Goal: Task Accomplishment & Management: Manage account settings

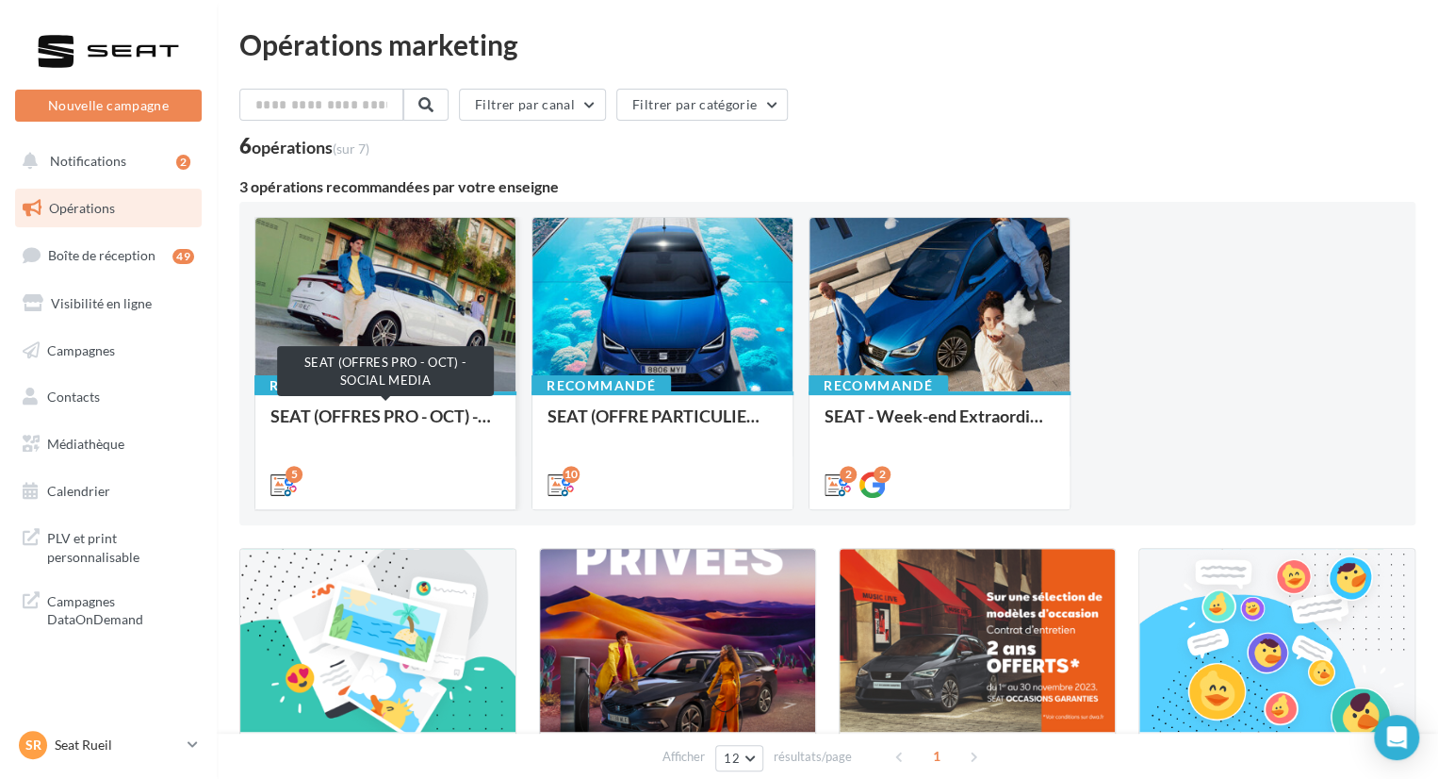
click at [407, 411] on div "SEAT (OFFRES PRO - OCT) - SOCIAL MEDIA" at bounding box center [386, 425] width 230 height 38
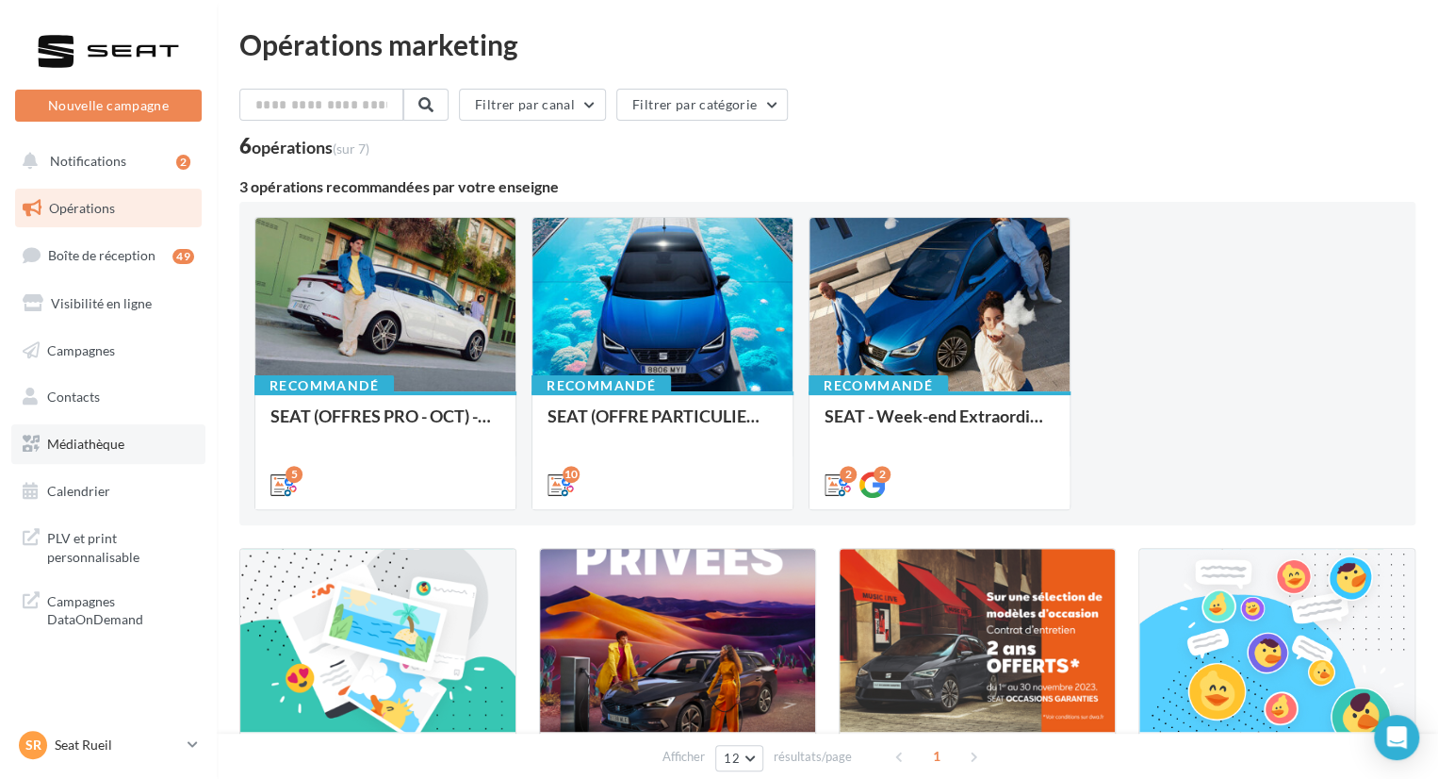
click at [94, 449] on span "Médiathèque" at bounding box center [85, 443] width 77 height 16
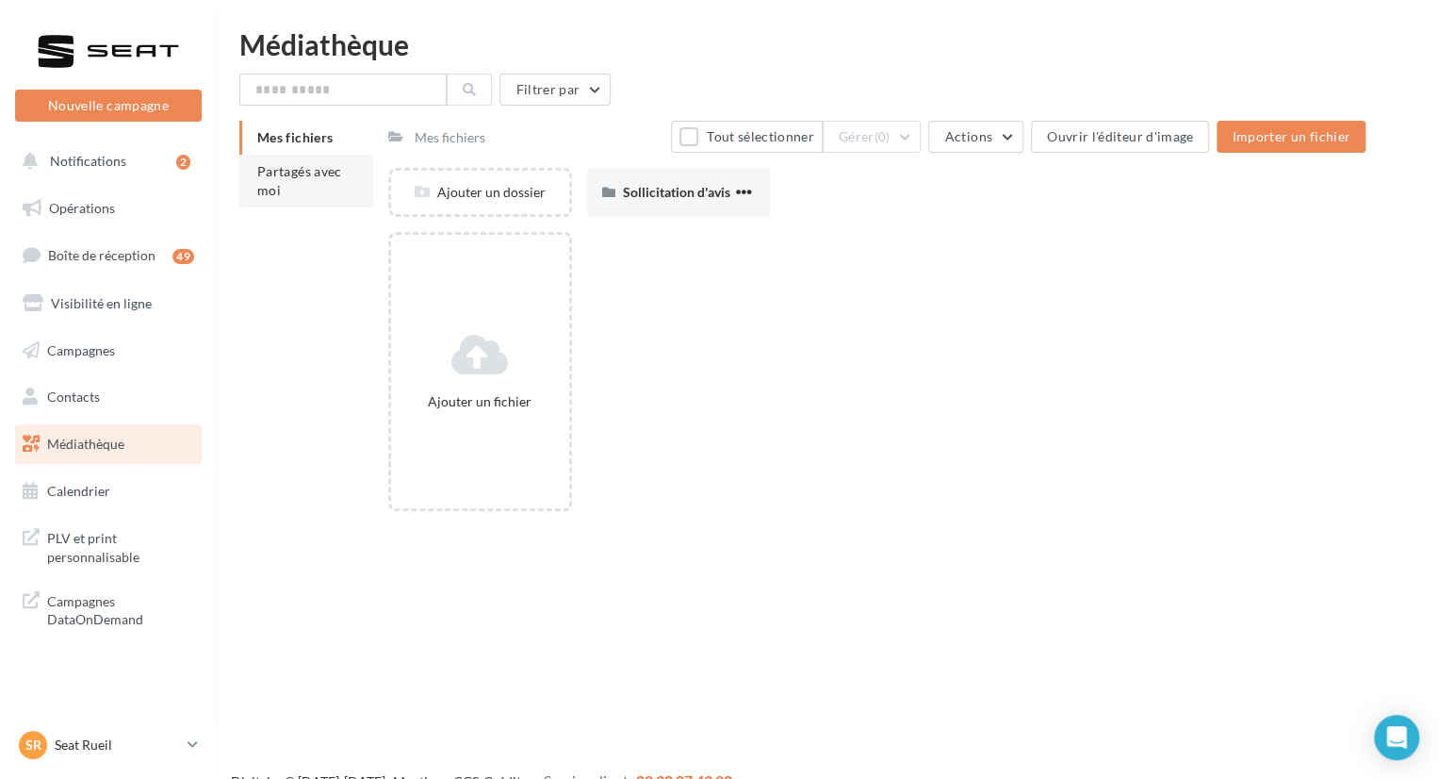
click at [268, 171] on span "Partagés avec moi" at bounding box center [299, 180] width 85 height 35
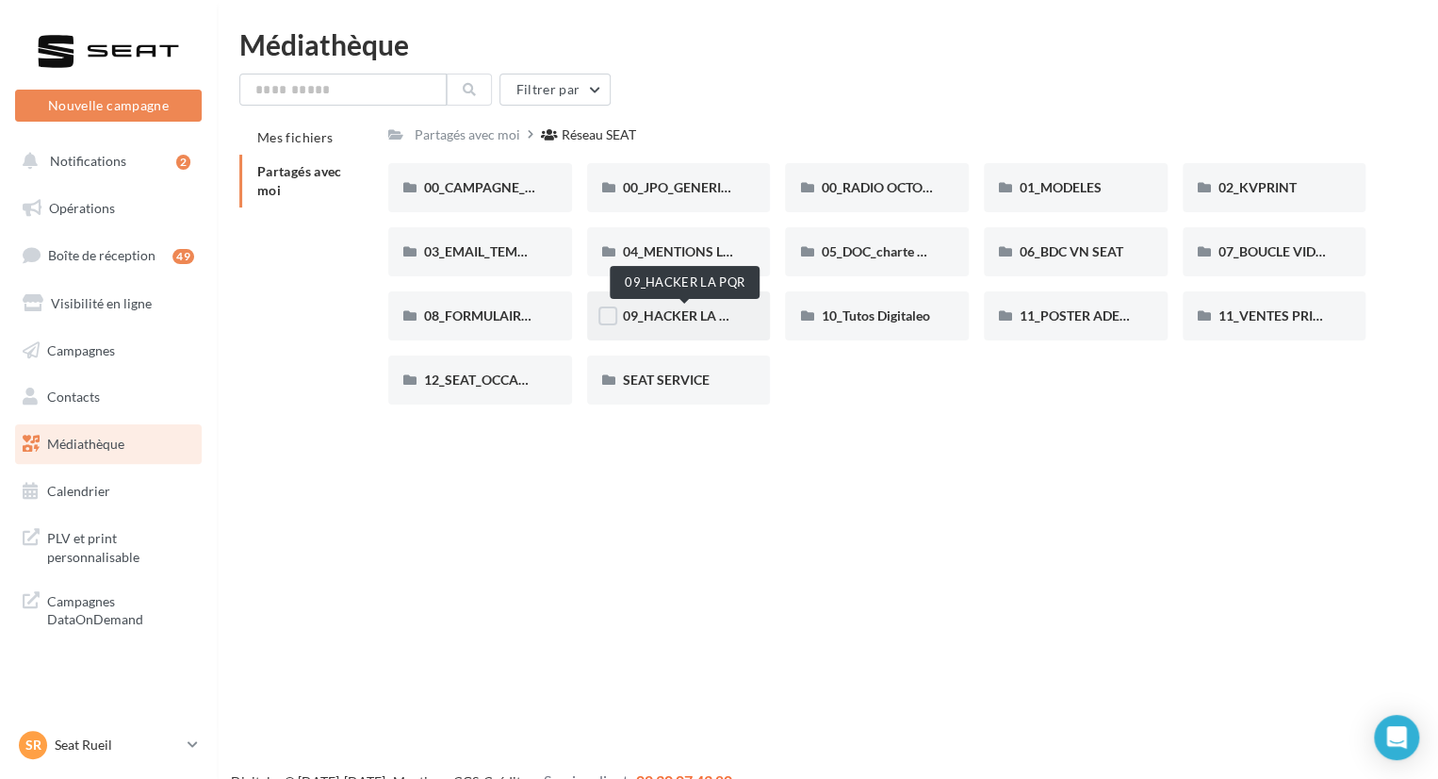
click at [679, 317] on span "09_HACKER LA PQR" at bounding box center [684, 315] width 123 height 16
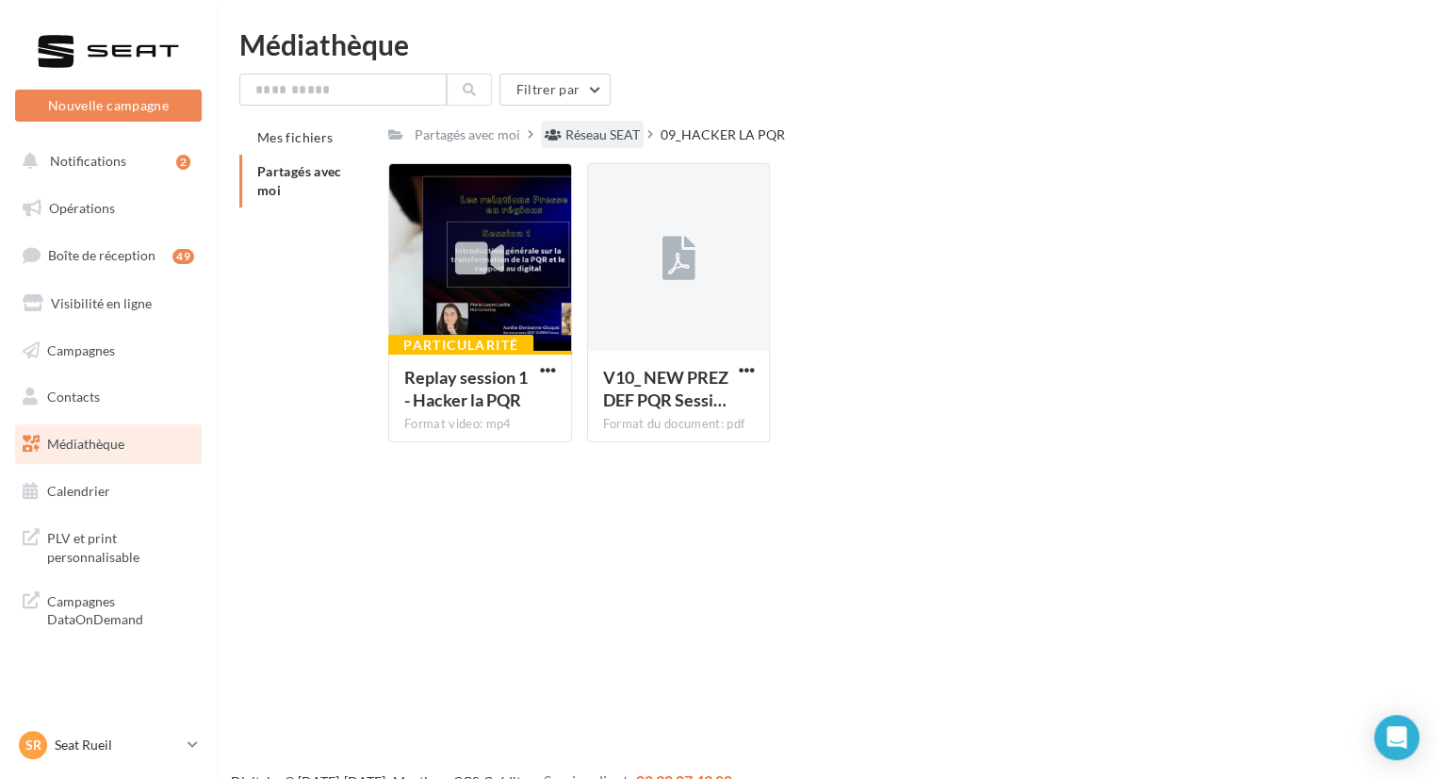
click at [572, 136] on div "Réseau SEAT" at bounding box center [603, 134] width 74 height 19
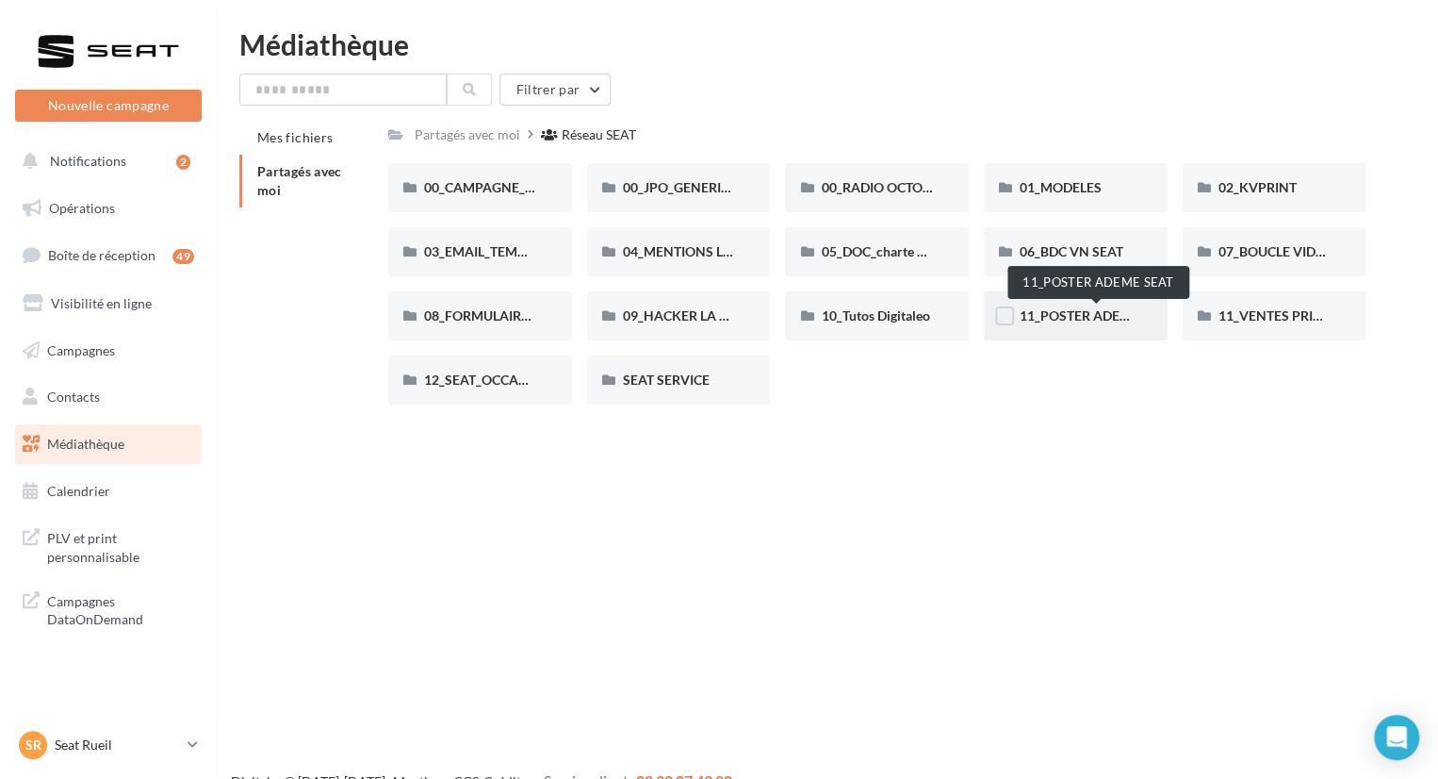
click at [1061, 313] on span "11_POSTER ADEME SEAT" at bounding box center [1097, 315] width 154 height 16
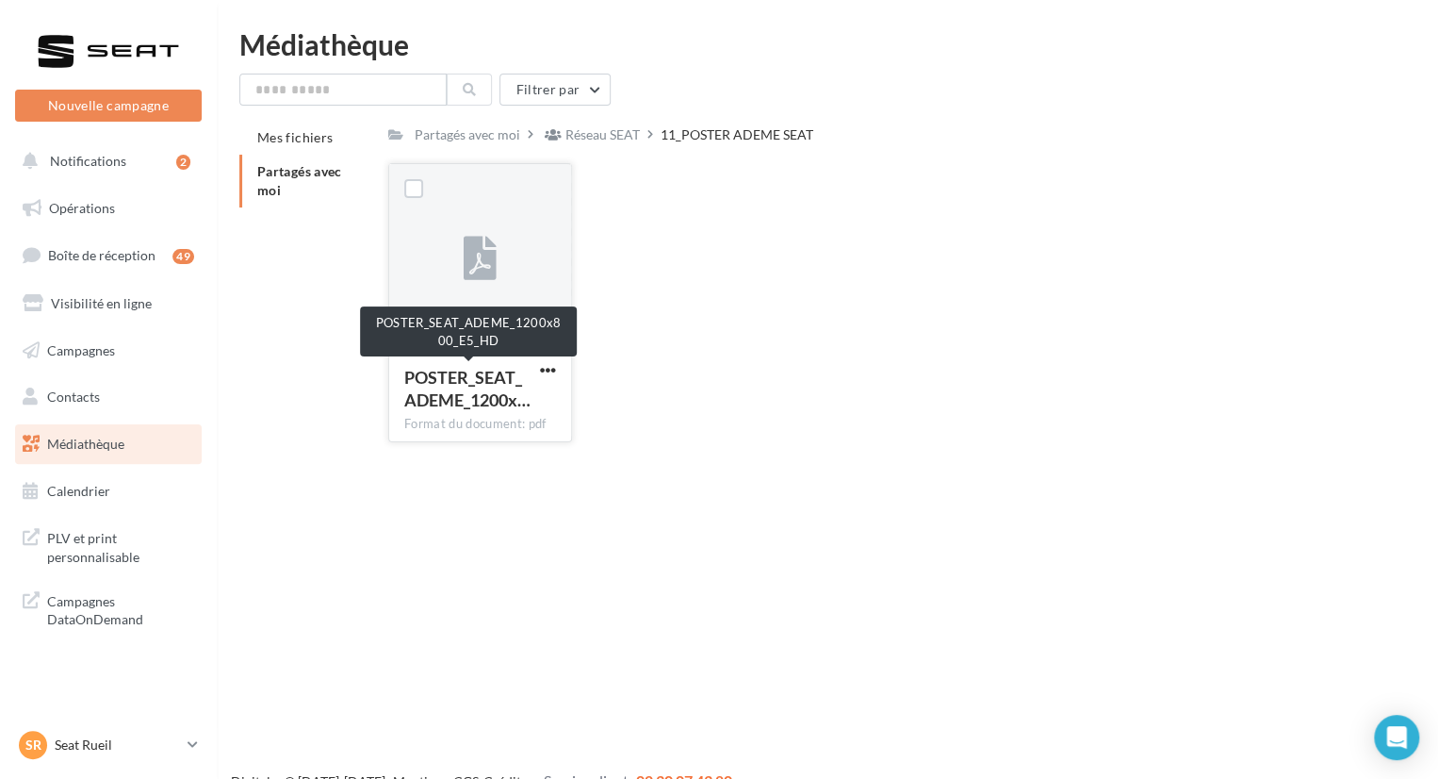
click at [473, 398] on span "POSTER_SEAT_ADEME_1200x…" at bounding box center [467, 388] width 126 height 43
click at [545, 372] on span "button" at bounding box center [548, 370] width 16 height 16
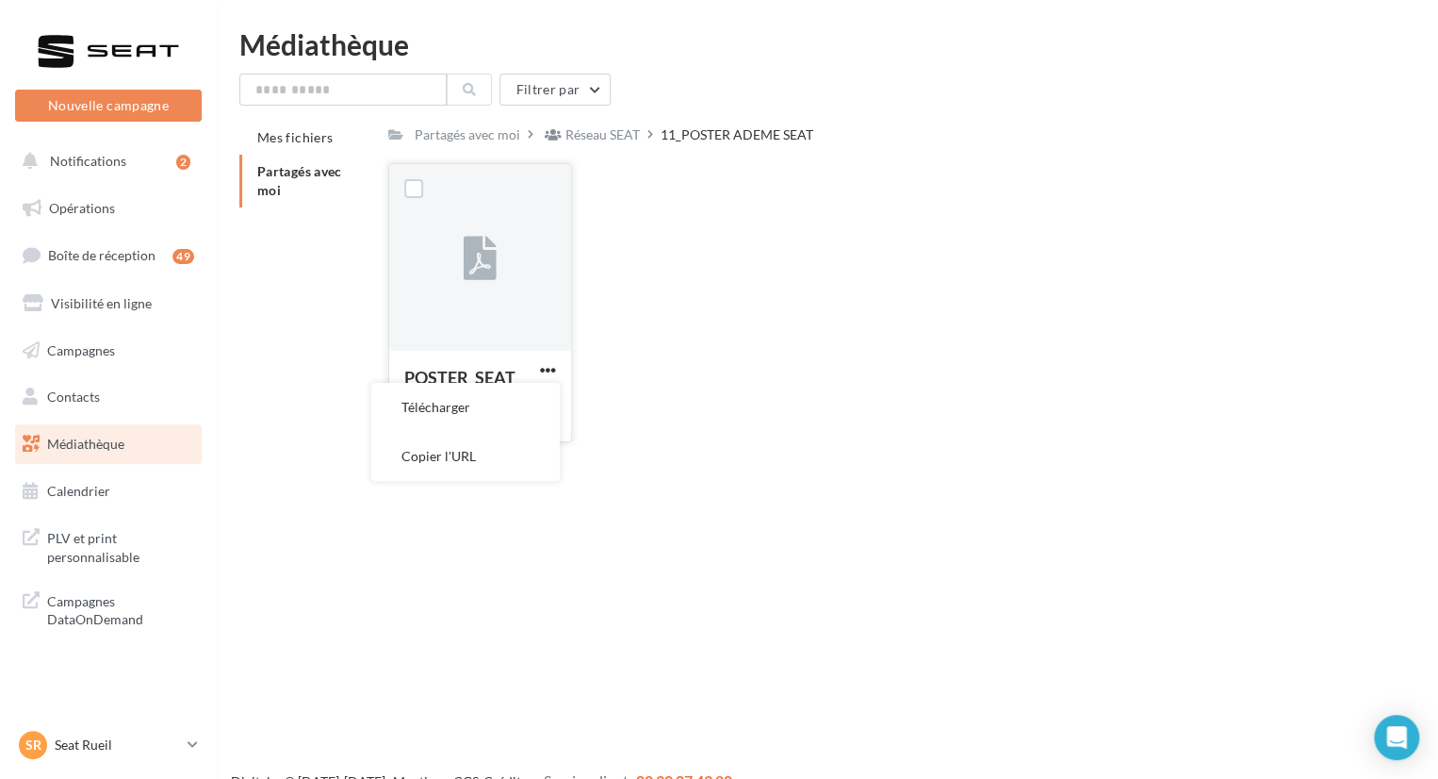
click at [476, 318] on div at bounding box center [480, 258] width 182 height 189
click at [478, 261] on icon at bounding box center [480, 259] width 33 height 43
click at [537, 367] on button "button" at bounding box center [548, 371] width 24 height 19
click at [491, 416] on button "Télécharger" at bounding box center [465, 407] width 189 height 49
click at [536, 374] on button "button" at bounding box center [548, 371] width 24 height 19
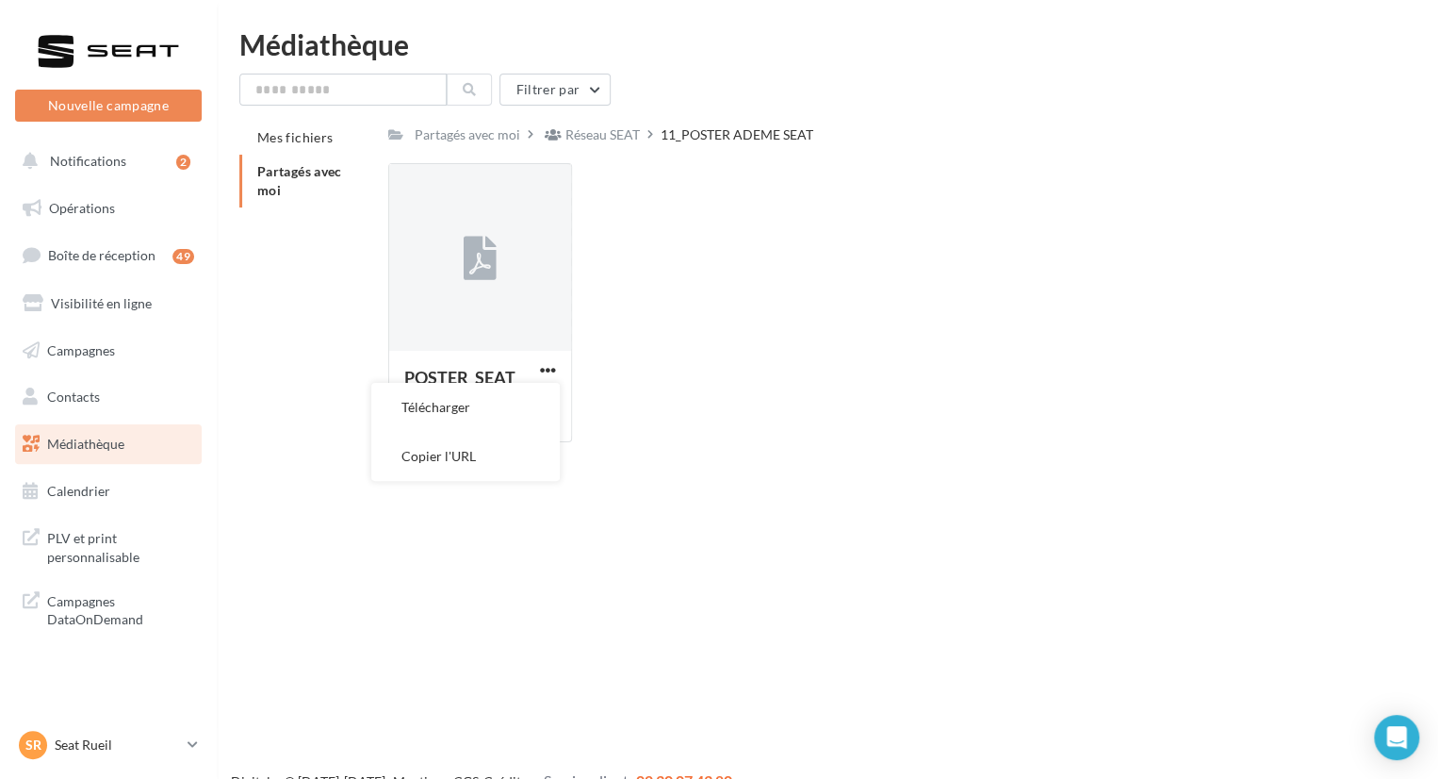
drag, startPoint x: 836, startPoint y: 351, endPoint x: 1164, endPoint y: 12, distance: 471.3
click at [843, 344] on div "POSTER_SEAT_ADEME_1200x… Format du document: pdf Télécharger Copier l'URL POSTE…" at bounding box center [884, 310] width 993 height 294
click at [1208, 261] on div "POSTER_SEAT_ADEME_1200x… Format du document: pdf POSTER_SEAT_ADEME_1200x800_E5_…" at bounding box center [884, 310] width 993 height 294
click at [540, 378] on span "button" at bounding box center [548, 370] width 16 height 16
click at [476, 417] on button "Télécharger" at bounding box center [465, 407] width 189 height 49
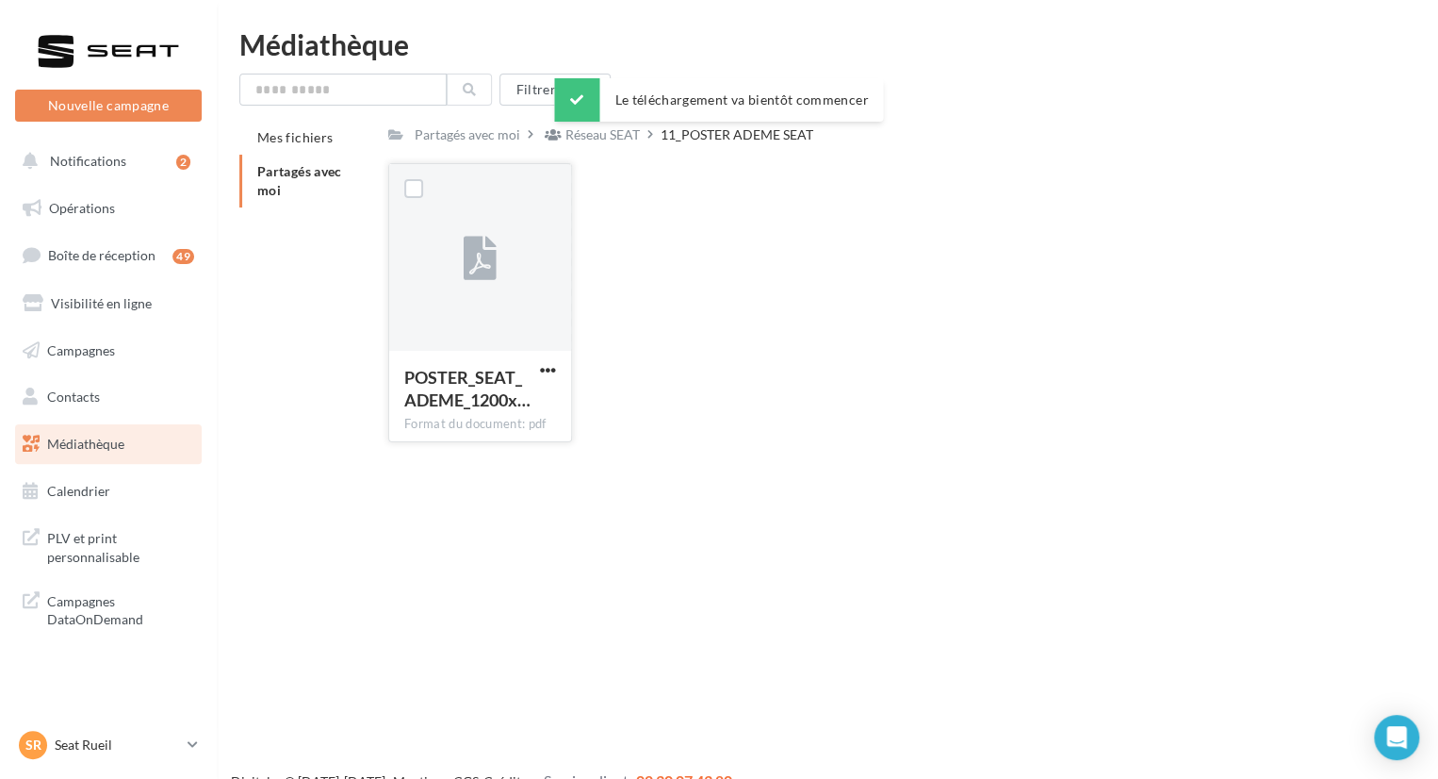
click at [1278, 149] on div "Partagés avec moi Réseau SEAT 11_POSTER ADEME SEAT Rs Partagé par Réseau SEAT P…" at bounding box center [876, 289] width 977 height 337
click at [131, 732] on div "SR Seat Rueil SEAT-RUEIL-MALMAISON" at bounding box center [99, 745] width 161 height 28
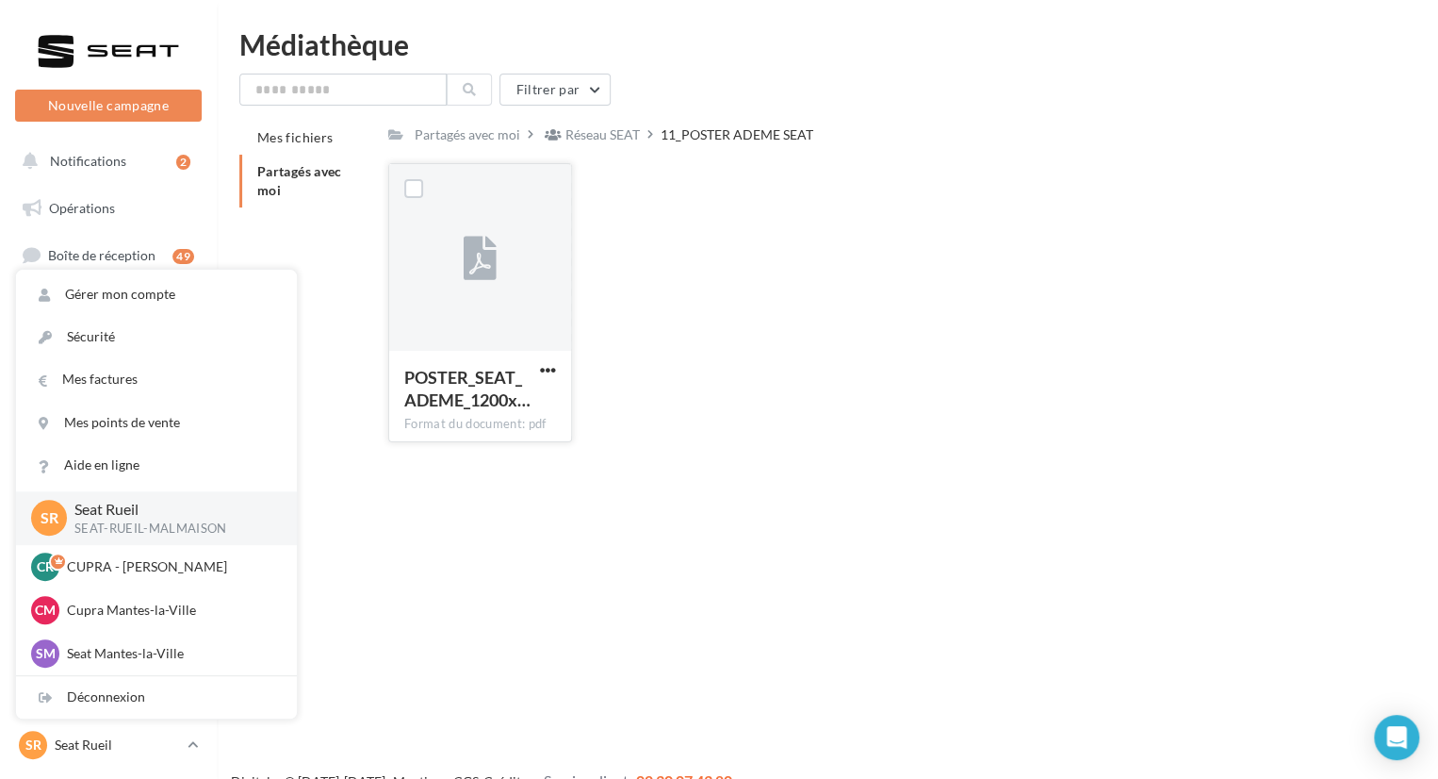
click at [444, 563] on div "Nouvelle campagne Nouvelle campagne Notifications 2 Opérations Boîte de récepti…" at bounding box center [719, 419] width 1438 height 779
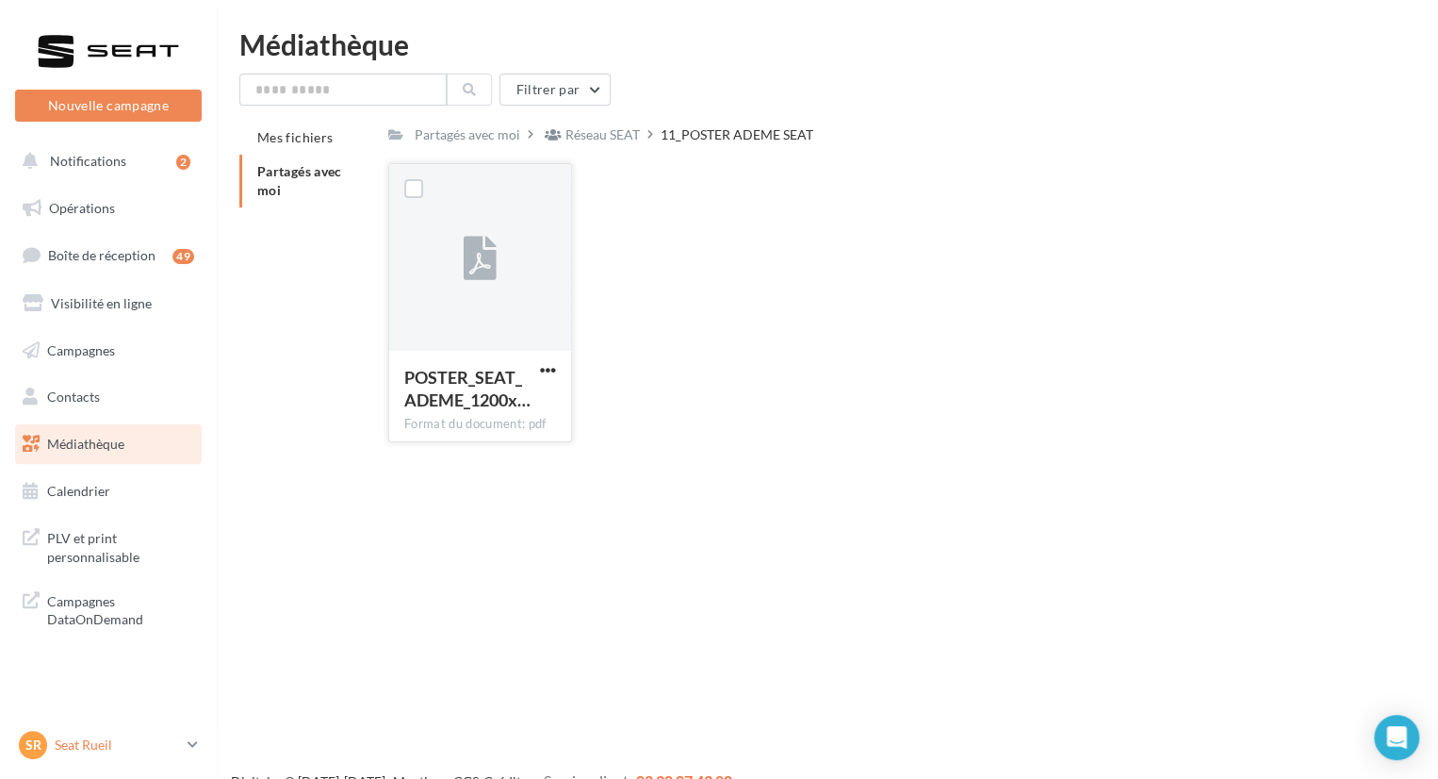
click at [91, 736] on p "Seat Rueil" at bounding box center [117, 744] width 125 height 19
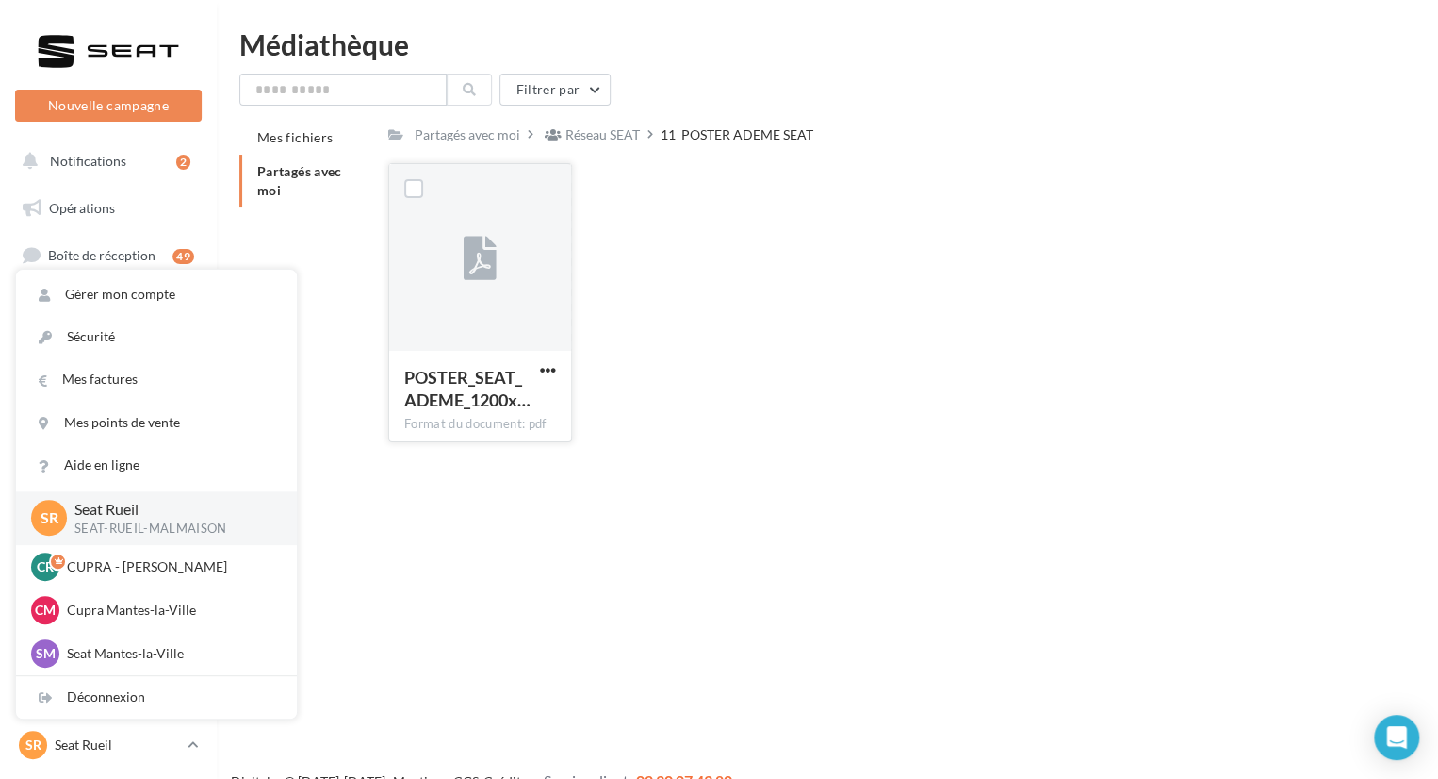
click at [424, 661] on div "Nouvelle campagne Nouvelle campagne Notifications 2 Opérations Boîte de récepti…" at bounding box center [719, 419] width 1438 height 779
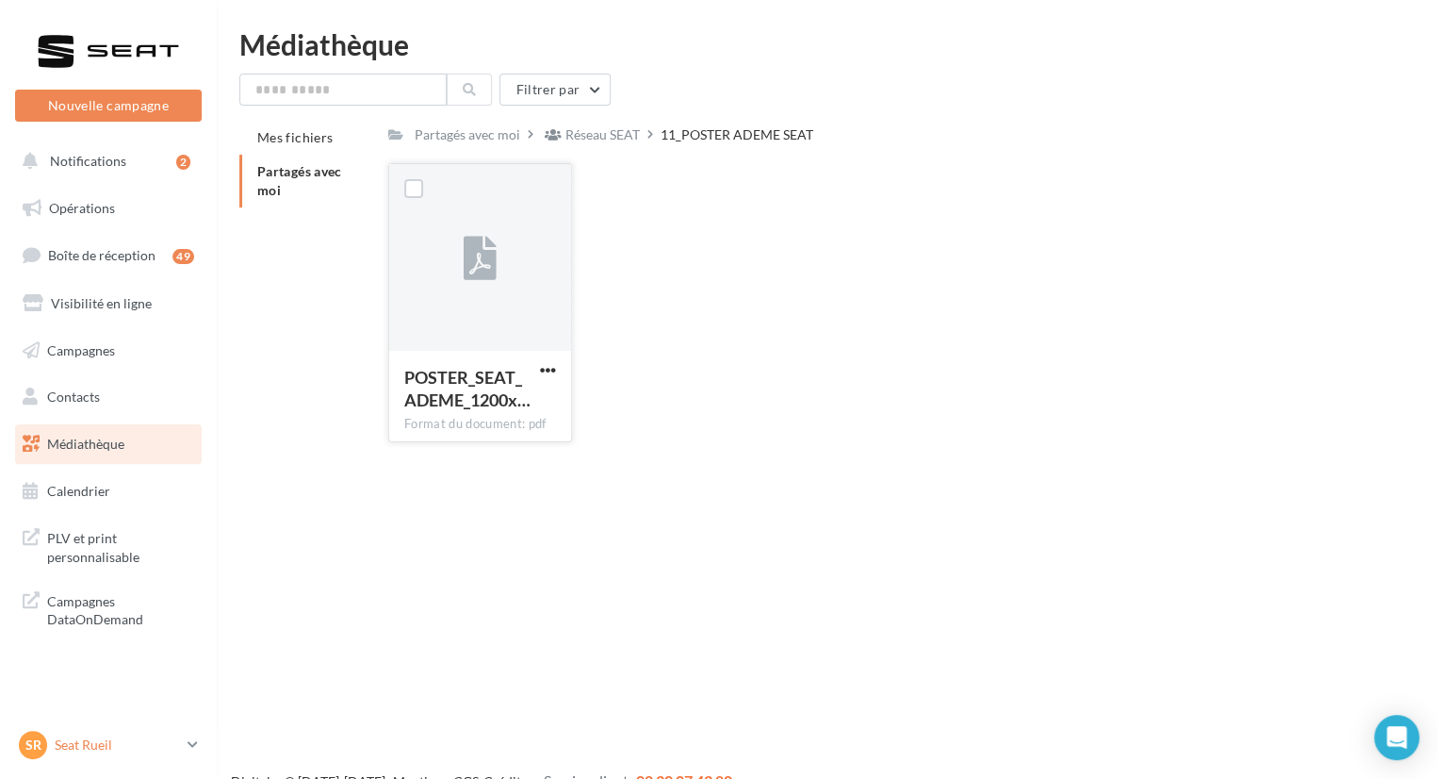
click at [111, 748] on p "Seat Rueil" at bounding box center [117, 744] width 125 height 19
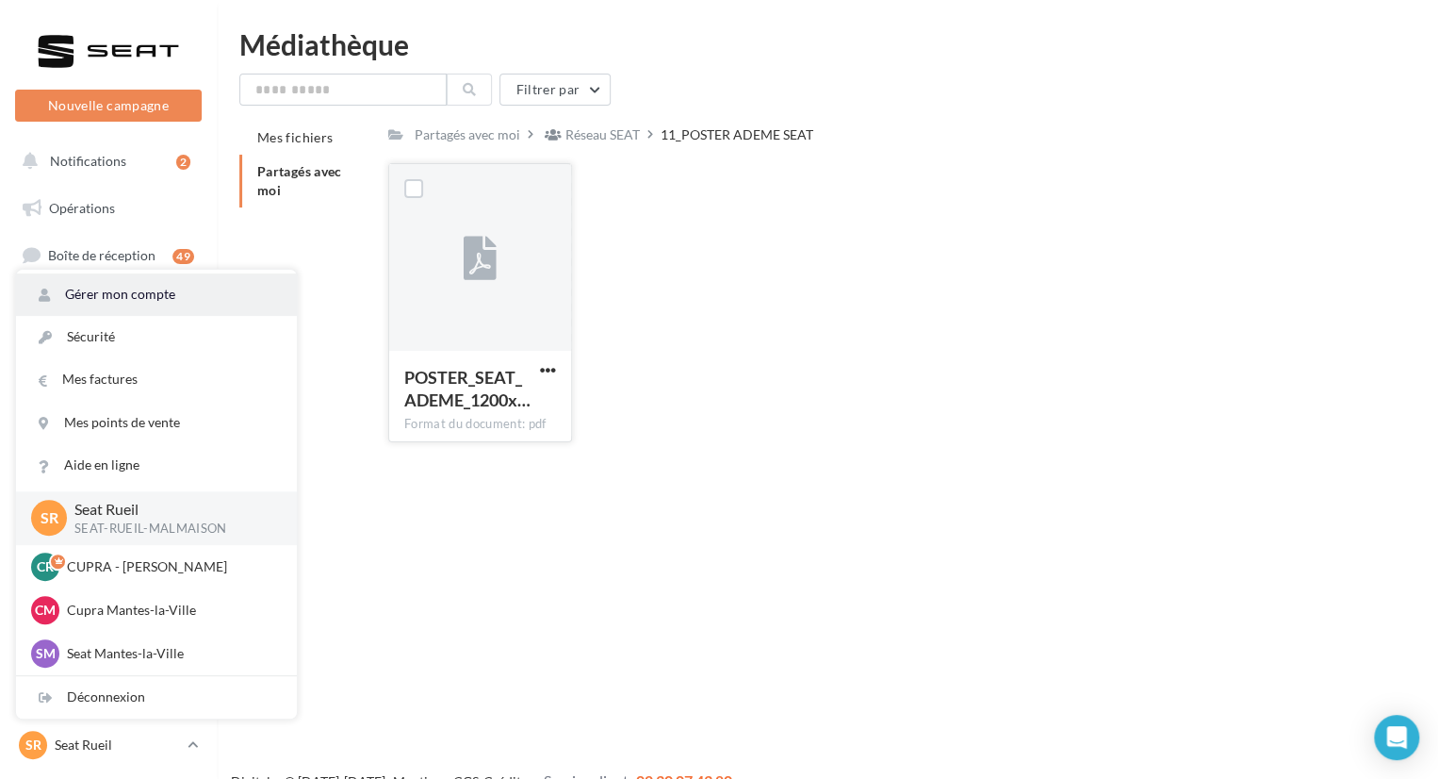
click at [150, 287] on link "Gérer mon compte" at bounding box center [156, 294] width 281 height 42
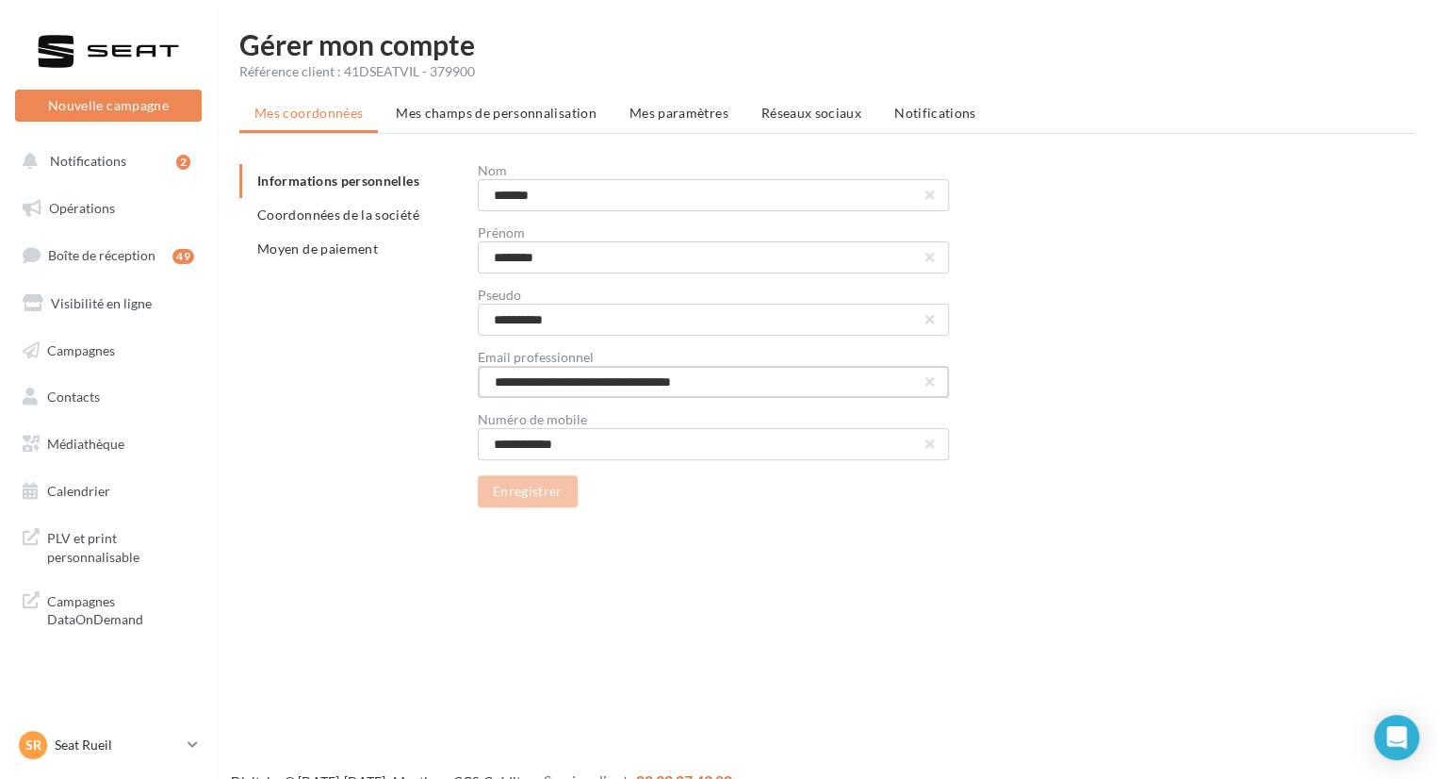
click at [549, 389] on input "**********" at bounding box center [713, 382] width 471 height 32
click at [634, 381] on input "**********" at bounding box center [713, 382] width 471 height 32
drag, startPoint x: 587, startPoint y: 378, endPoint x: 445, endPoint y: 376, distance: 142.3
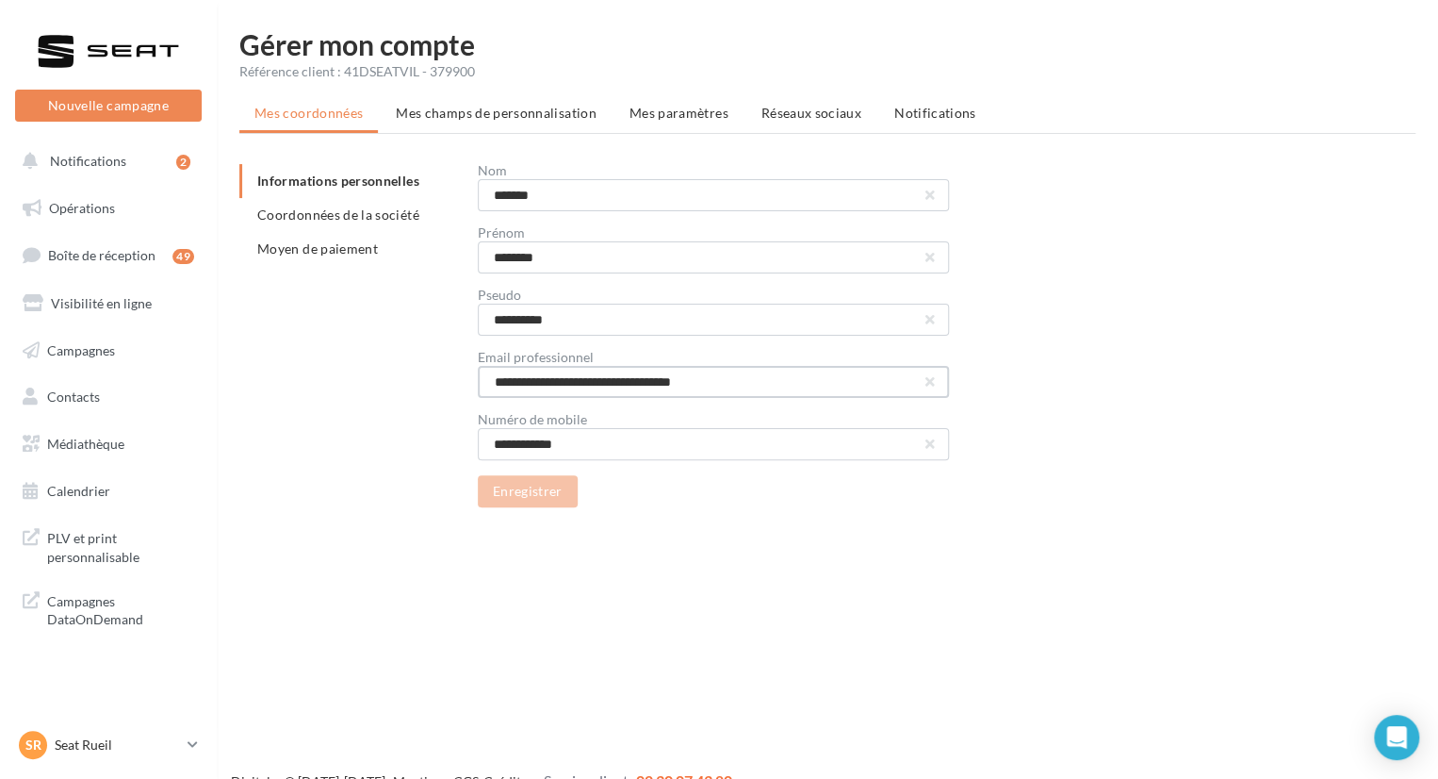
click at [445, 376] on div "**********" at bounding box center [834, 335] width 1191 height 343
type input "**********"
click at [558, 488] on button "Enregistrer" at bounding box center [528, 491] width 100 height 32
click at [97, 738] on p "Seat Rueil" at bounding box center [117, 744] width 125 height 19
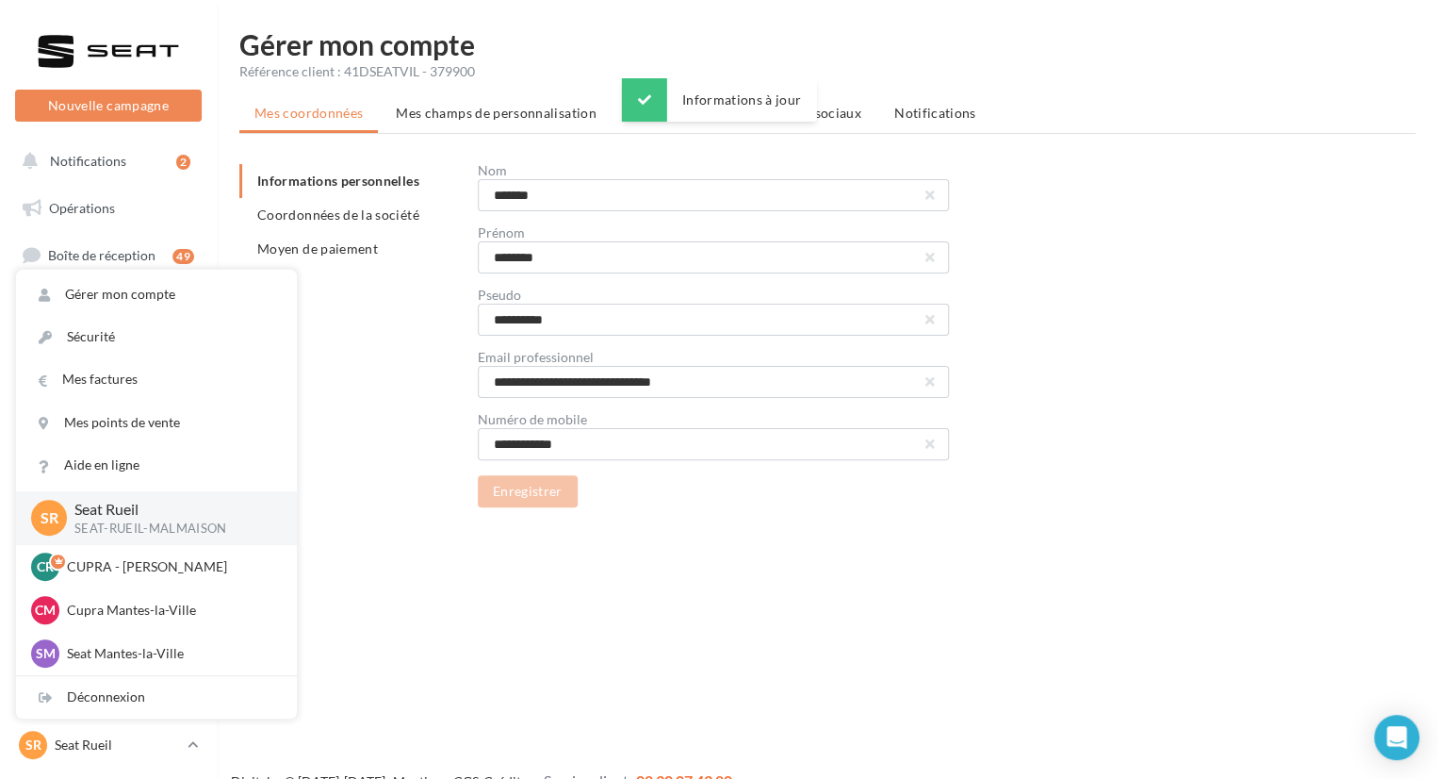
click at [479, 682] on div "Nouvelle campagne Nouvelle campagne Notifications 2 Opérations Boîte de récepti…" at bounding box center [719, 419] width 1438 height 779
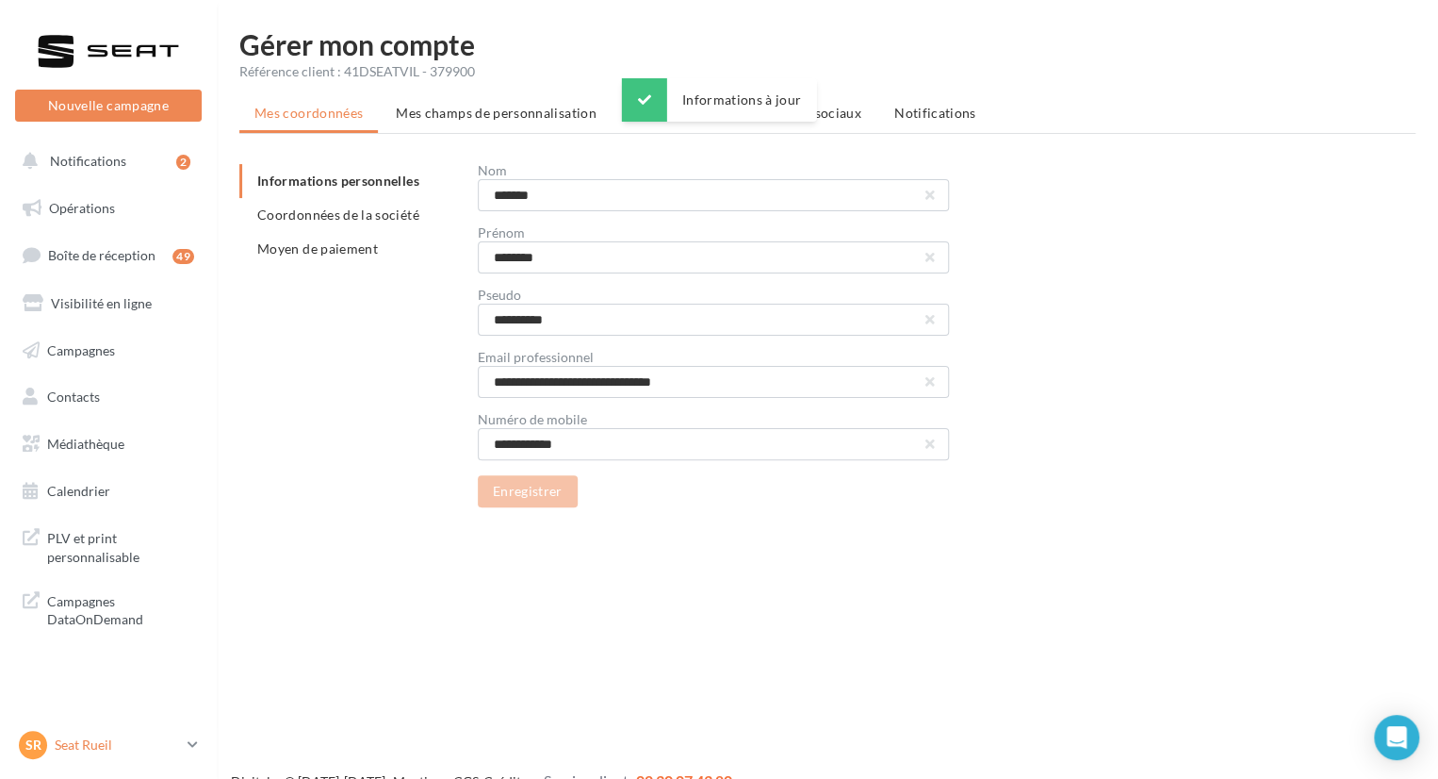
click at [104, 729] on link "SR Seat Rueil SEAT-RUEIL-MALMAISON" at bounding box center [108, 745] width 187 height 36
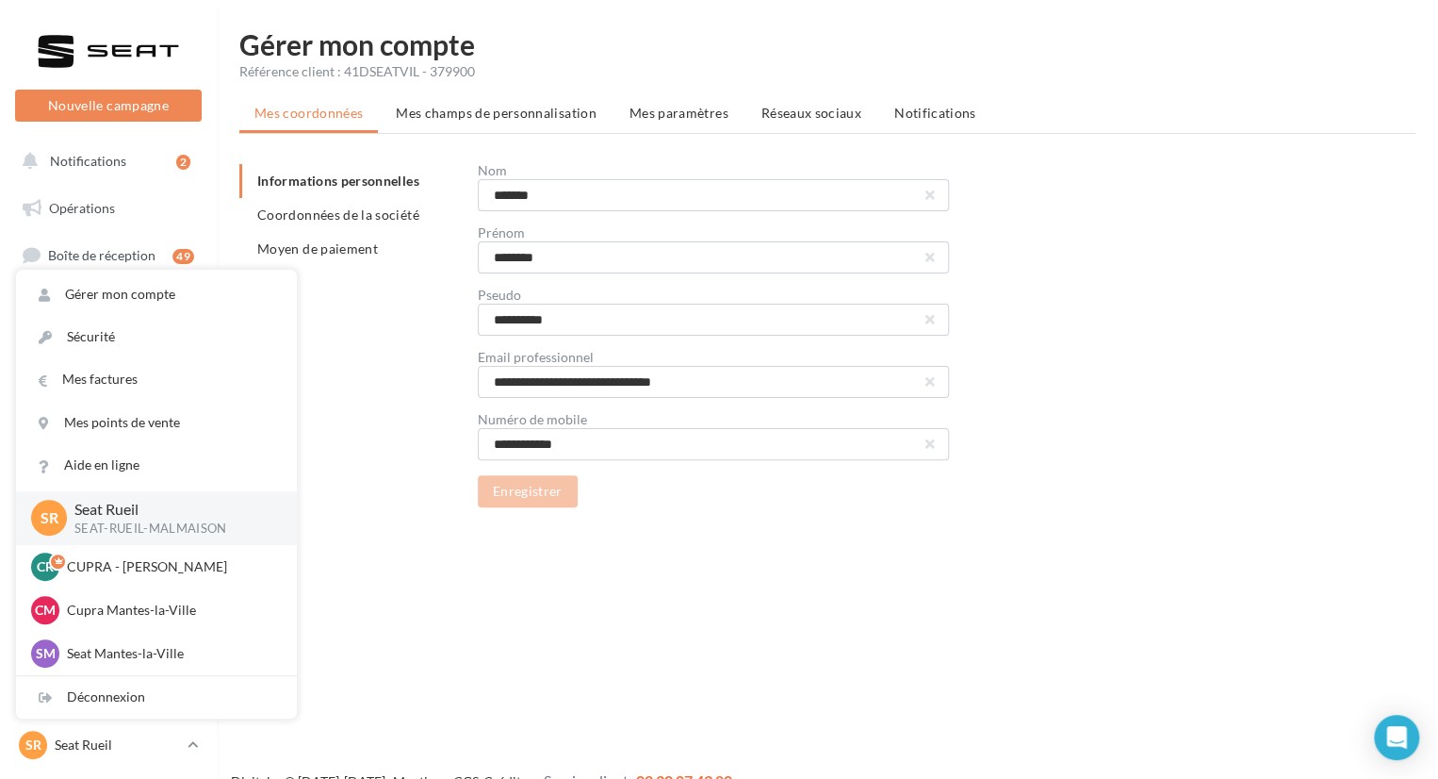
drag, startPoint x: 612, startPoint y: 642, endPoint x: 335, endPoint y: 552, distance: 291.2
click at [604, 642] on div "Nouvelle campagne Nouvelle campagne Notifications 2 Opérations Boîte de récepti…" at bounding box center [719, 419] width 1438 height 779
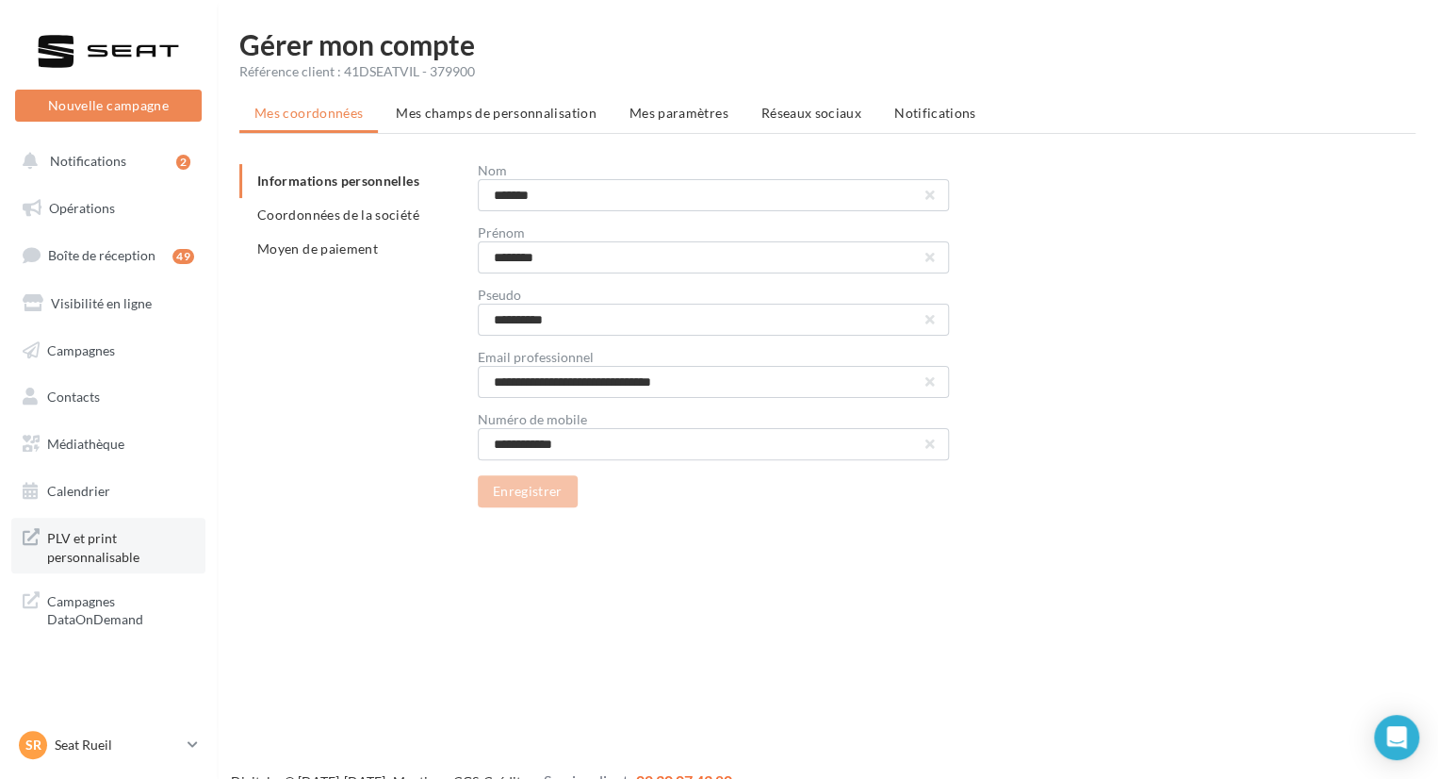
click at [105, 546] on span "PLV et print personnalisable" at bounding box center [120, 545] width 147 height 41
click at [126, 743] on p "Seat Rueil" at bounding box center [117, 744] width 125 height 19
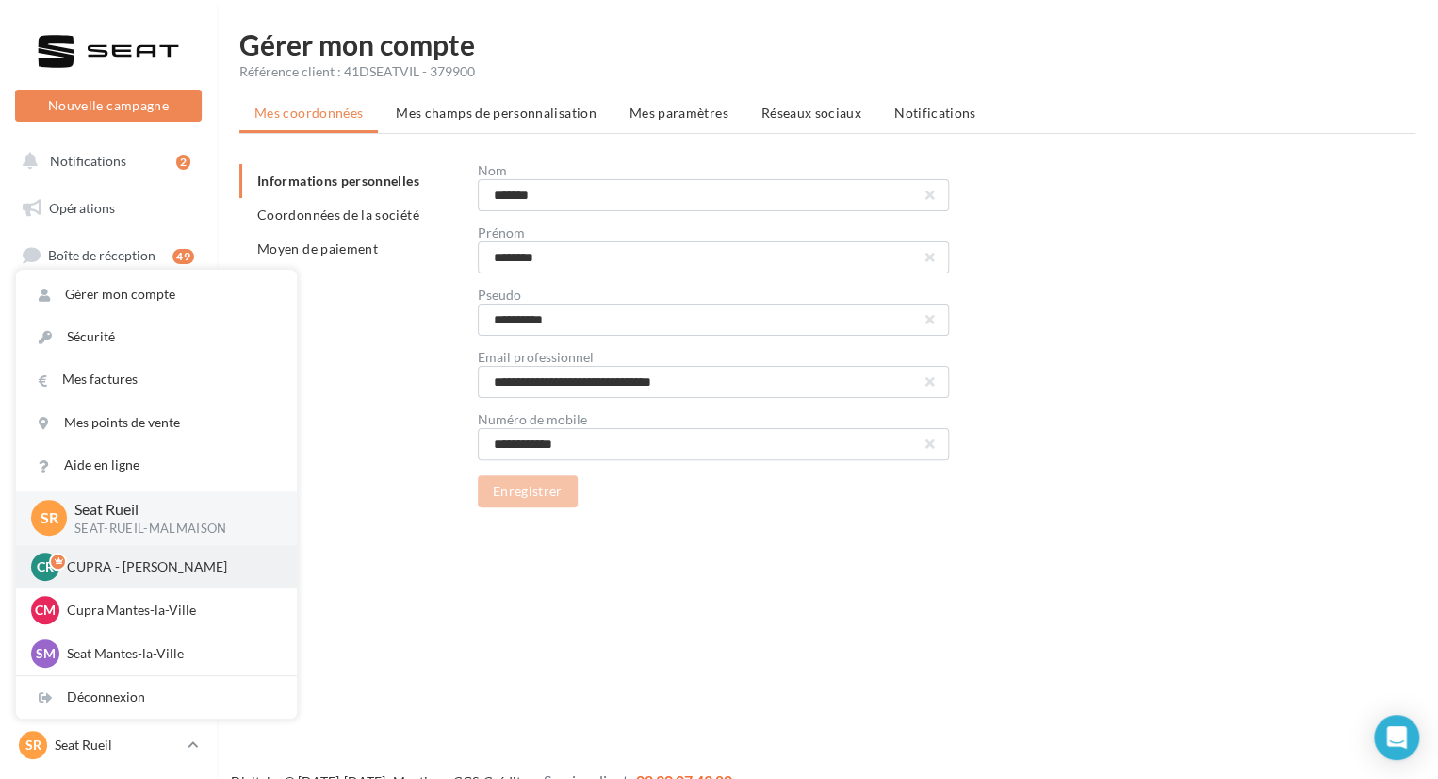
click at [133, 575] on div "CR CUPRA - RUEIL MALMAISON cupra_rueil" at bounding box center [156, 566] width 251 height 28
